Goal: Check status: Check status

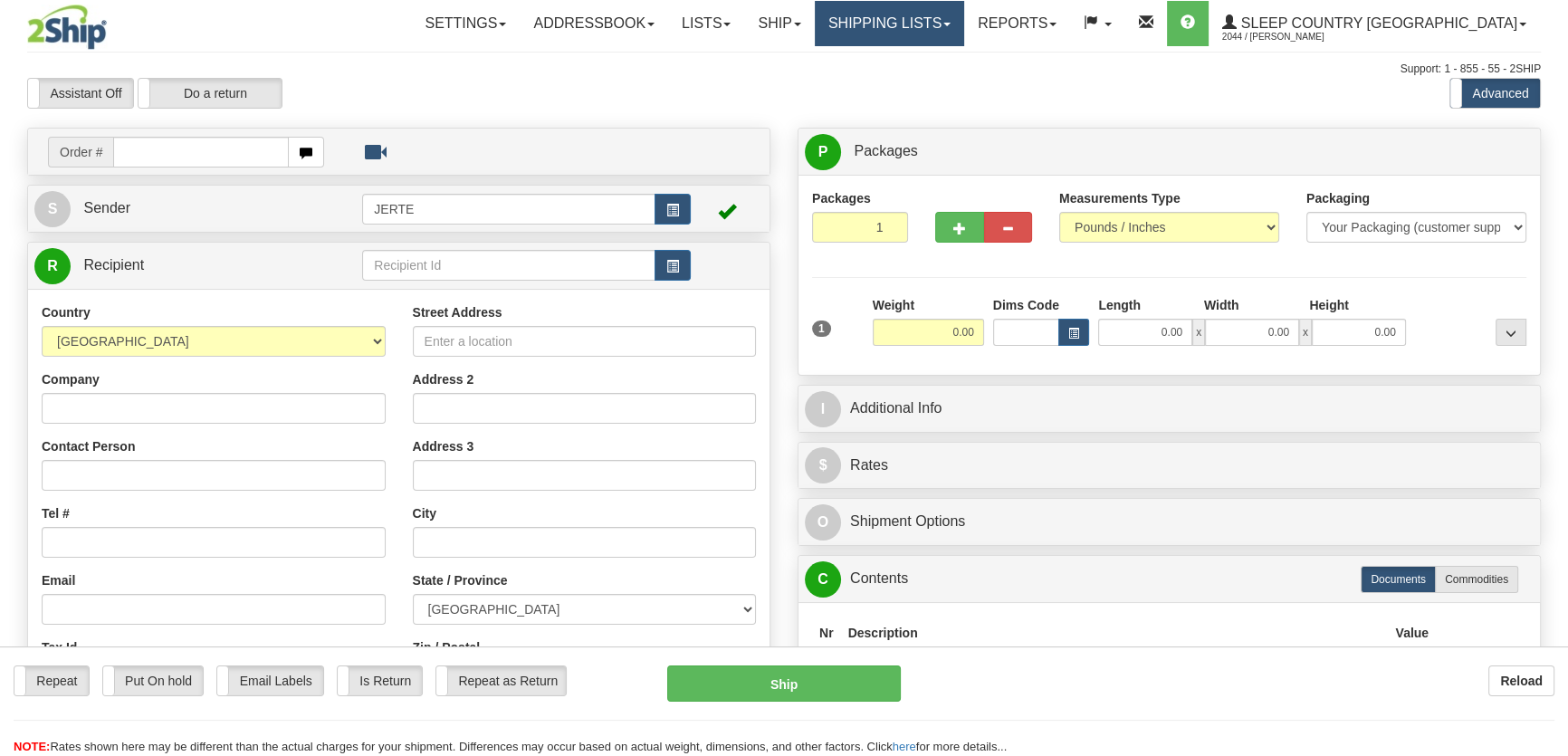
click at [965, 35] on link "Shipping lists" at bounding box center [890, 23] width 149 height 45
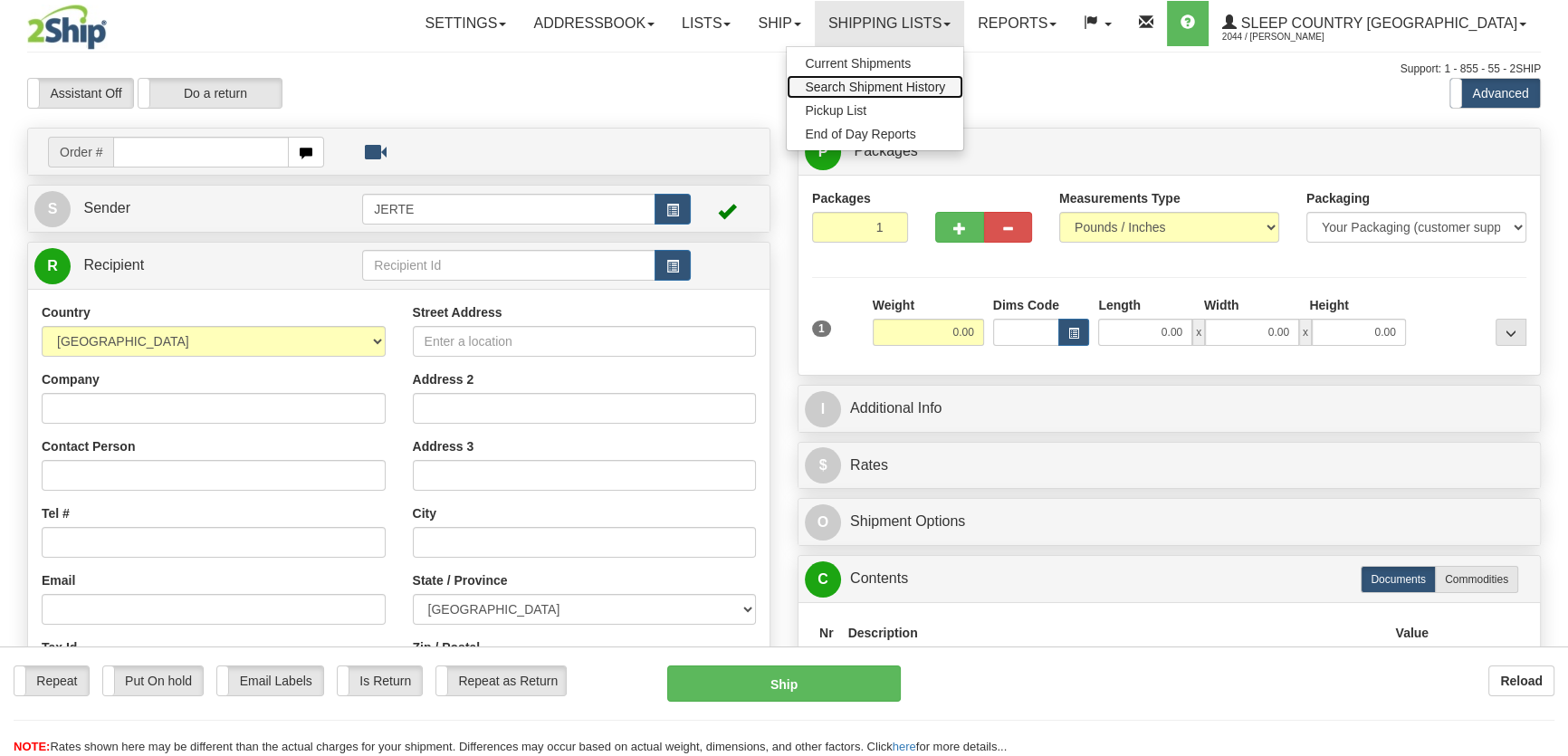
click at [946, 85] on span "Search Shipment History" at bounding box center [875, 87] width 140 height 15
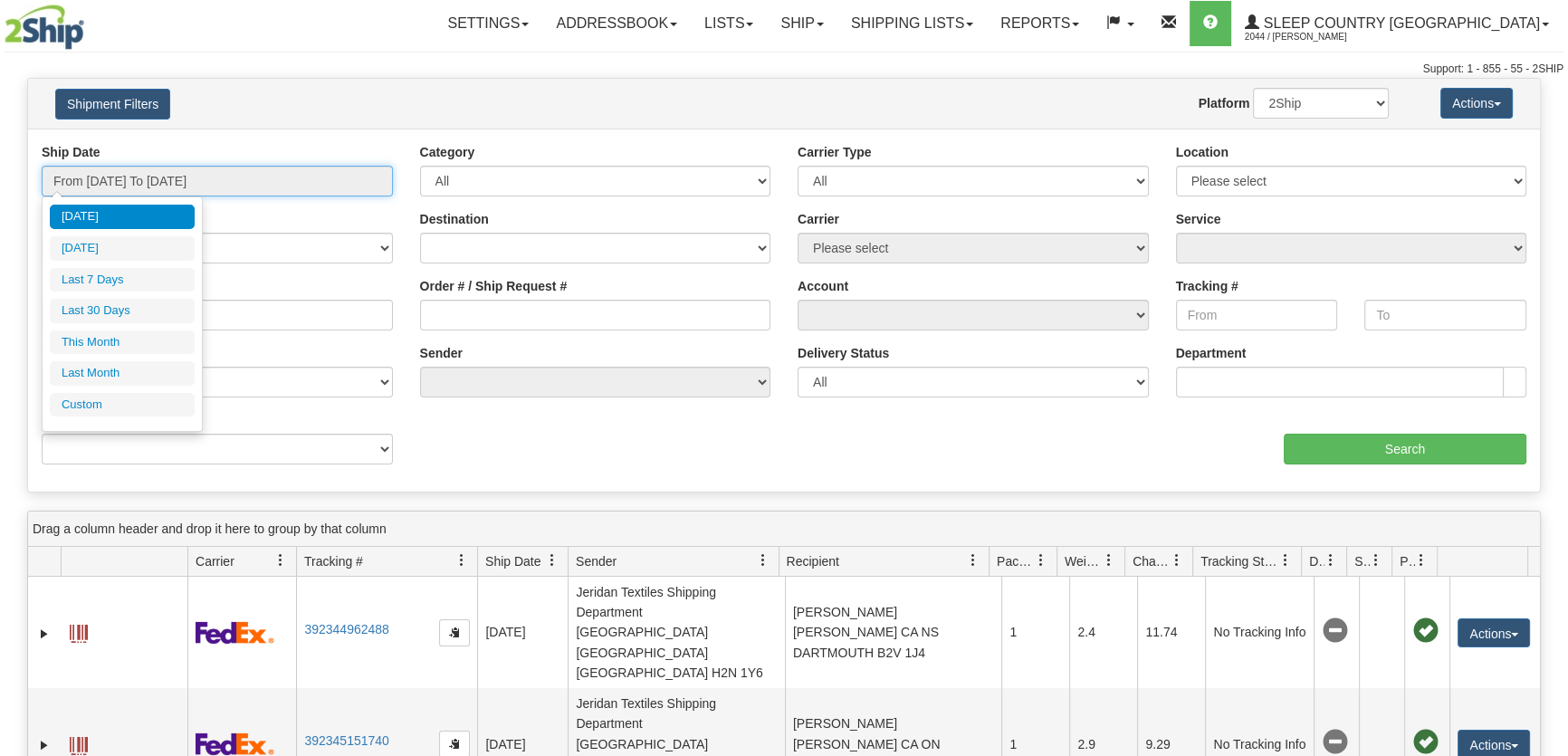
click at [344, 189] on input "From 08/20/2025 To 08/21/2025" at bounding box center [217, 180] width 351 height 31
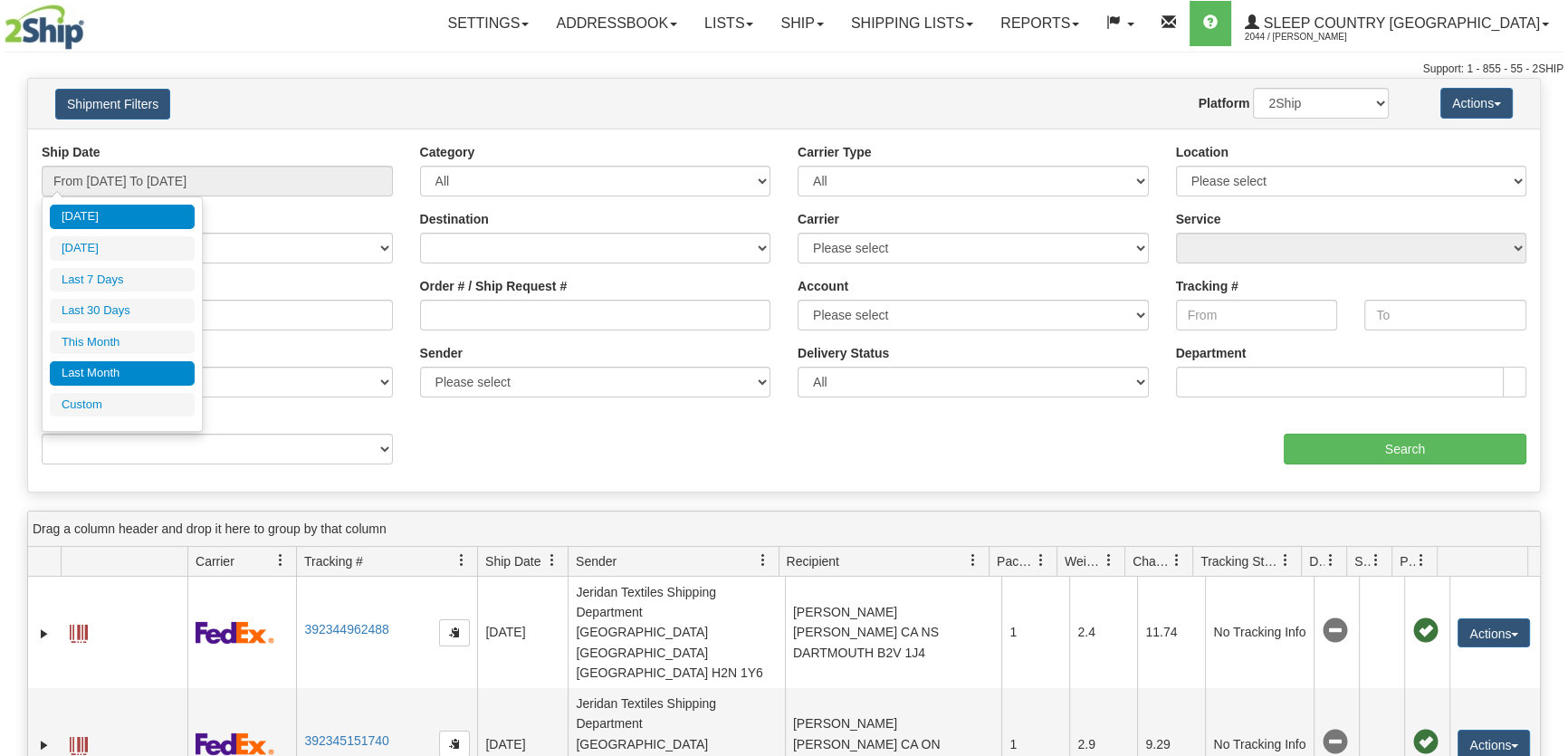
click at [133, 366] on li "Last Month" at bounding box center [122, 374] width 145 height 25
type input "From 07/01/2025 To 07/31/2025"
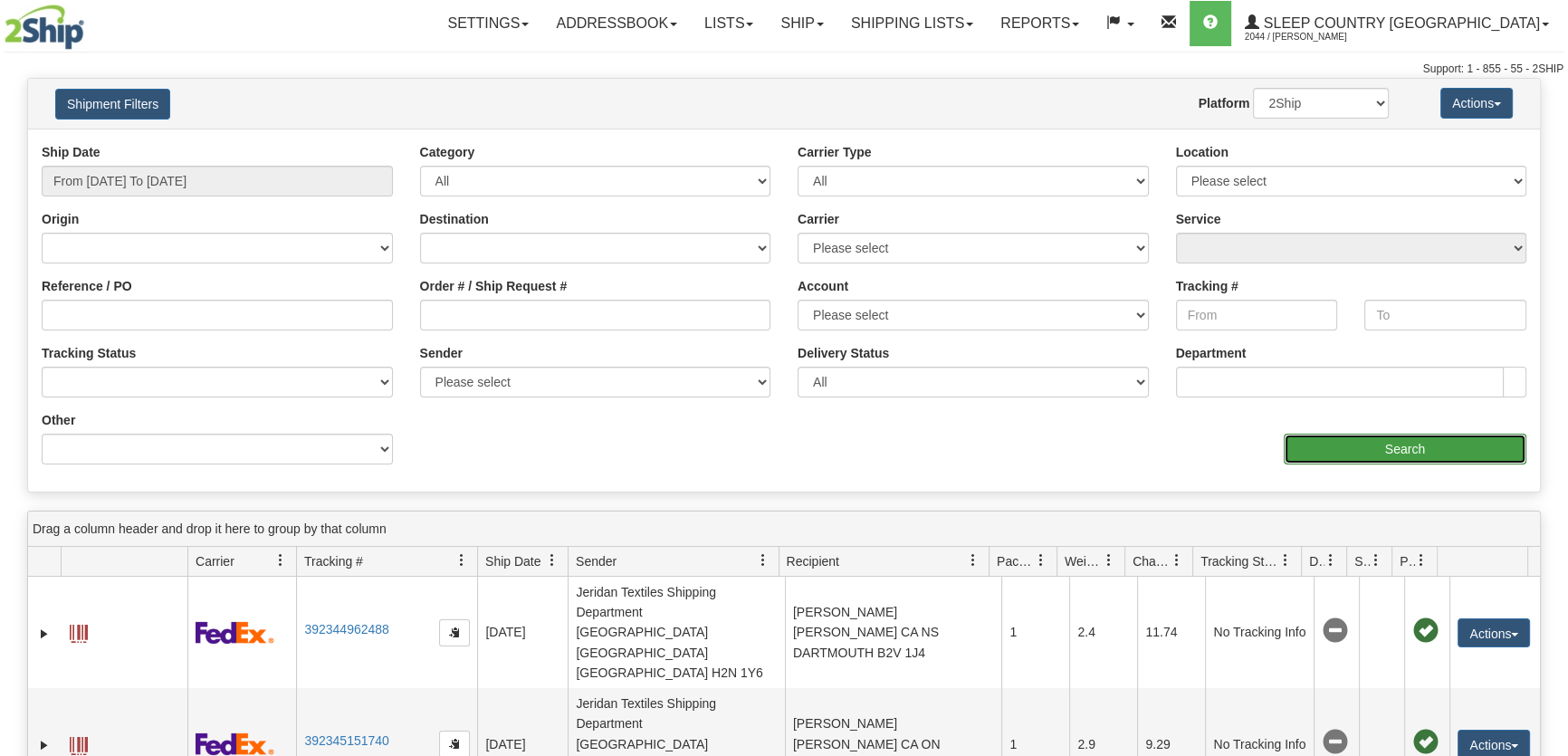
click at [1405, 461] on input "Search" at bounding box center [1406, 449] width 243 height 31
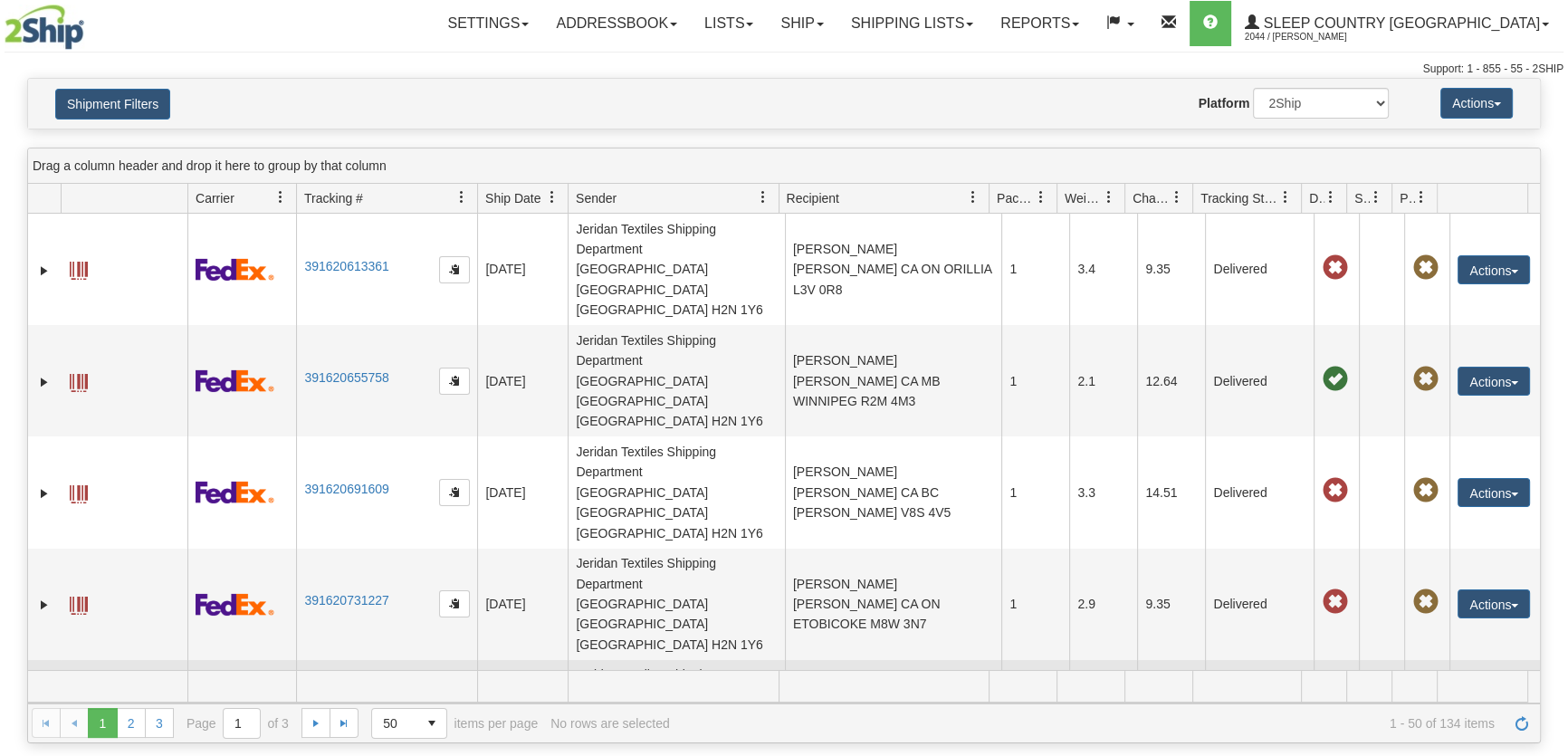
scroll to position [136, 0]
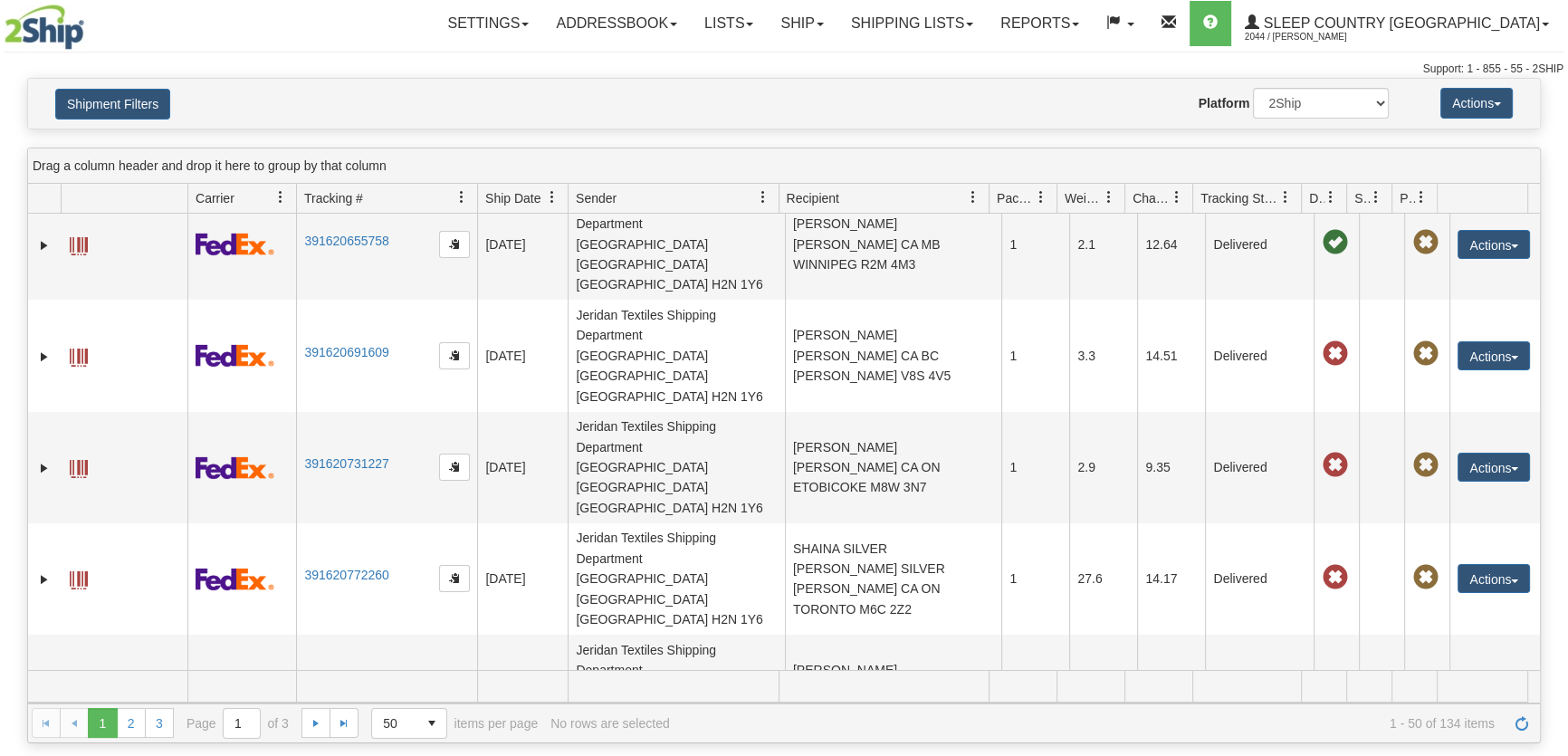
click at [859, 190] on span "Recipient" at bounding box center [876, 198] width 195 height 30
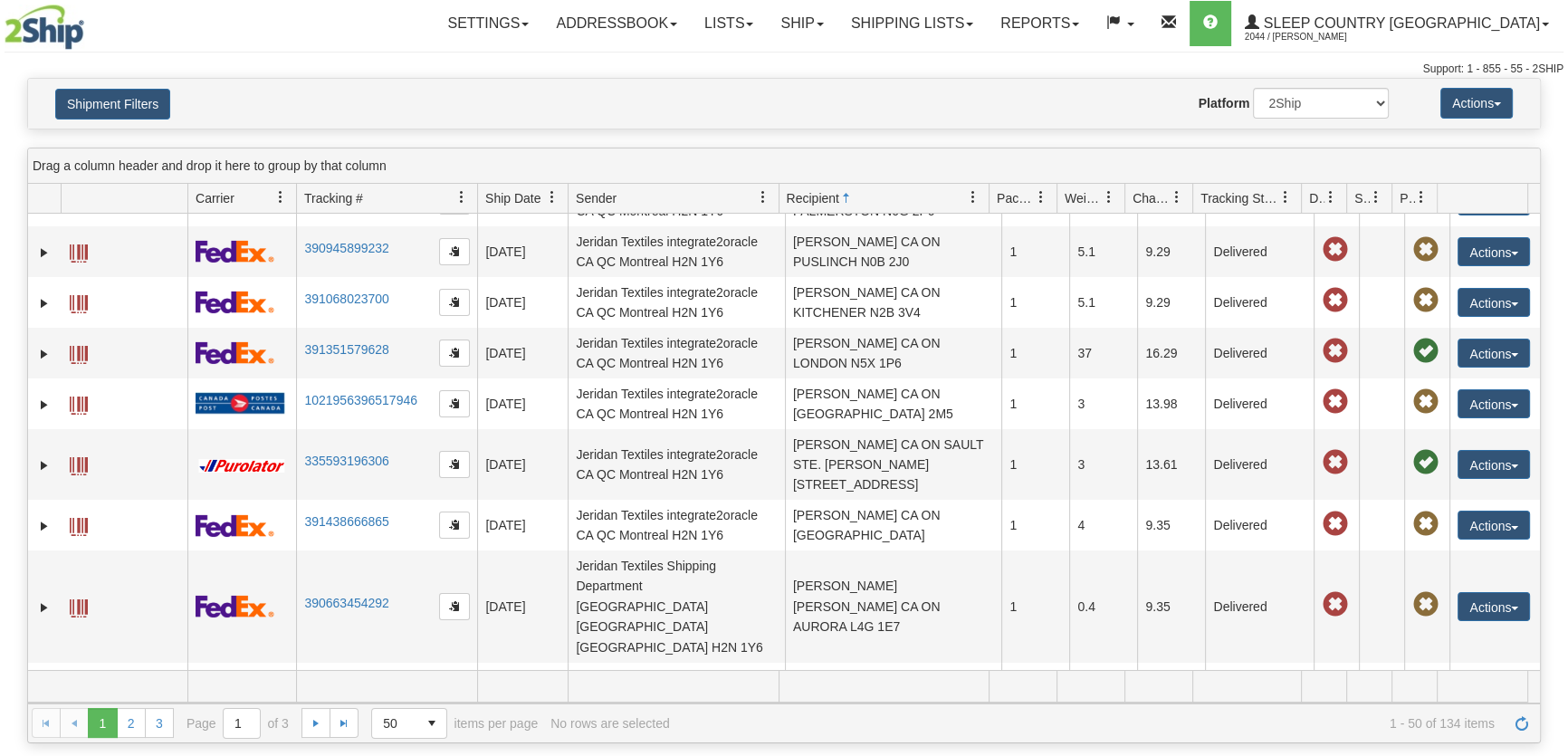
scroll to position [5, 0]
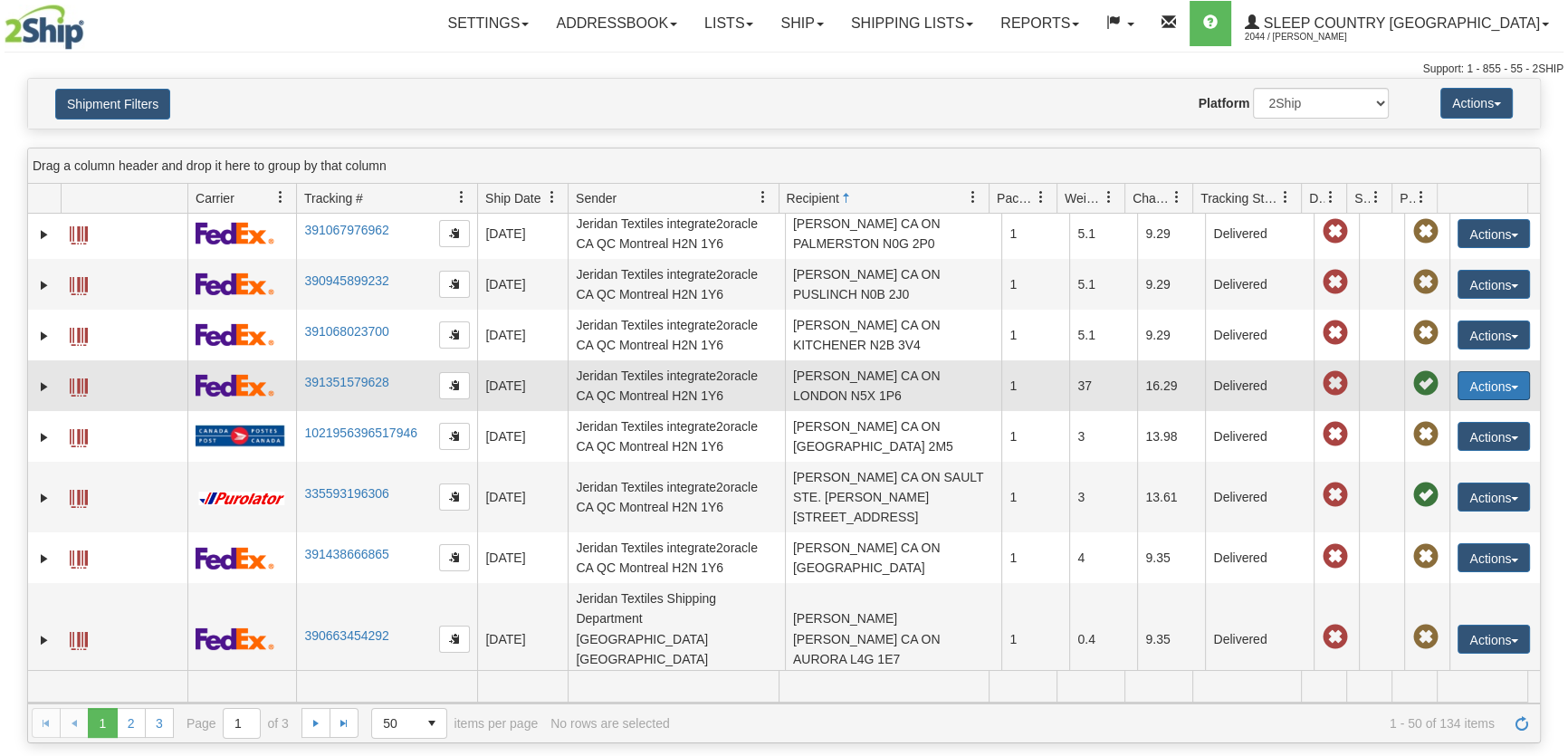
click at [1480, 382] on button "Actions" at bounding box center [1493, 385] width 73 height 29
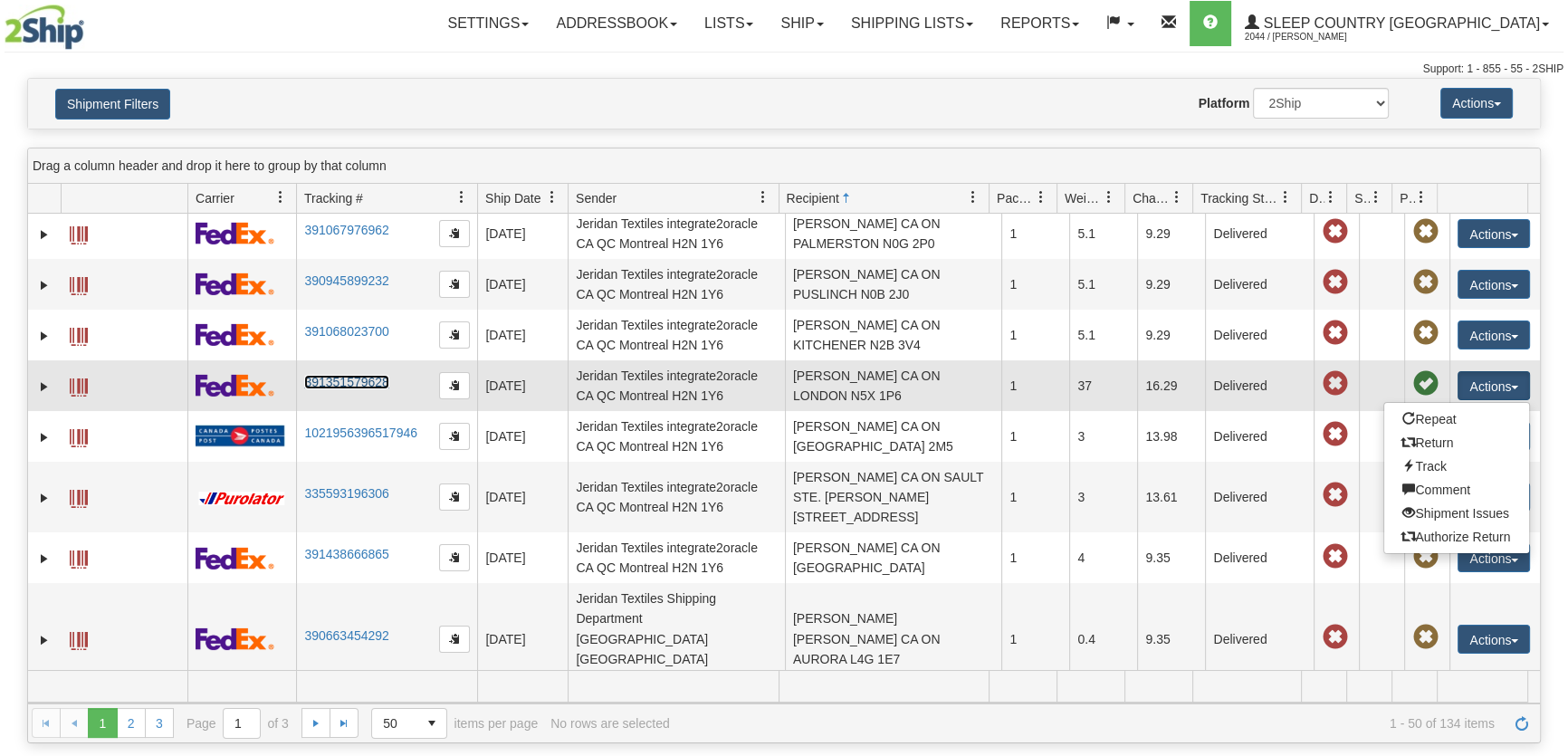
click at [385, 376] on link "391351579628" at bounding box center [346, 382] width 85 height 15
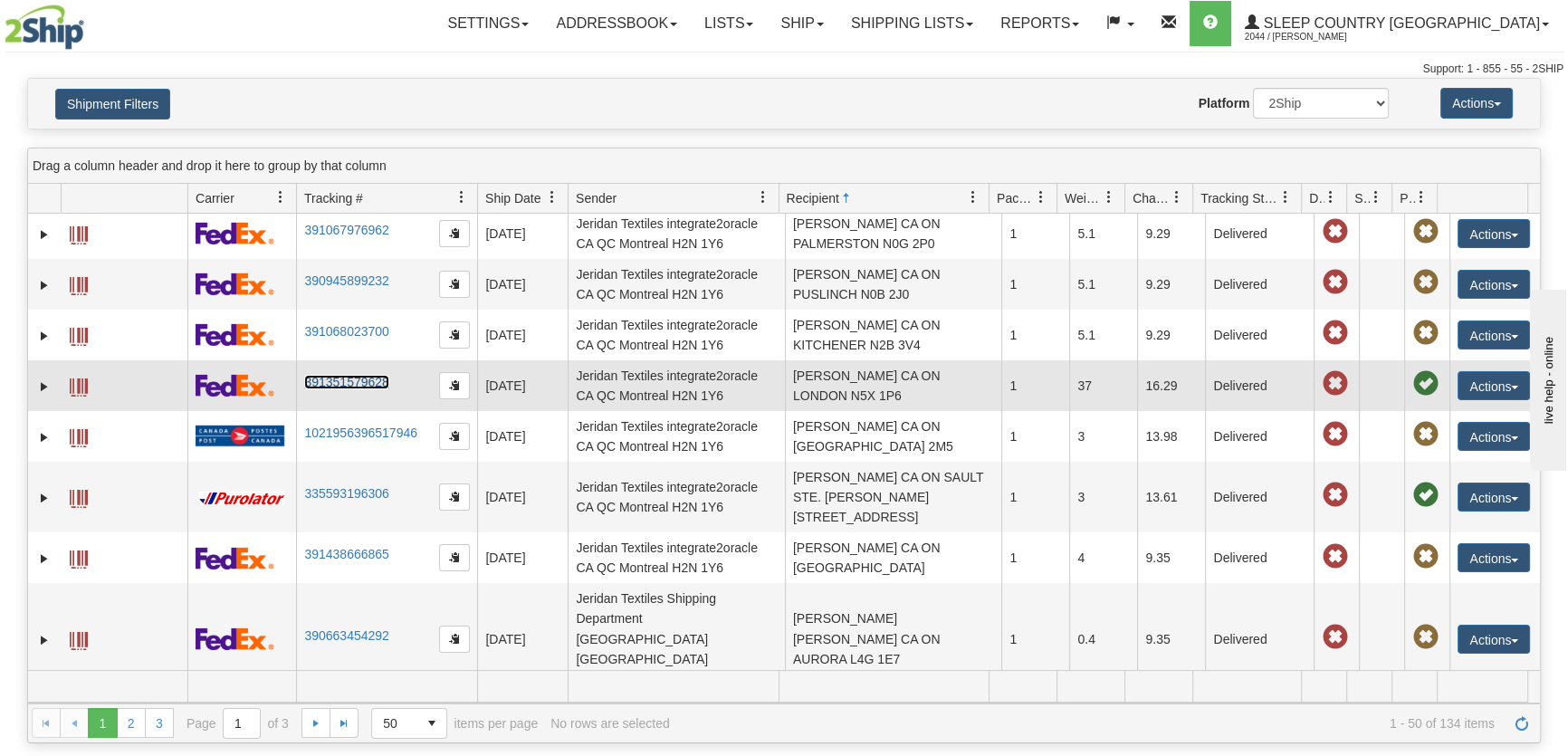
scroll to position [0, 0]
